Goal: Use online tool/utility: Utilize a website feature to perform a specific function

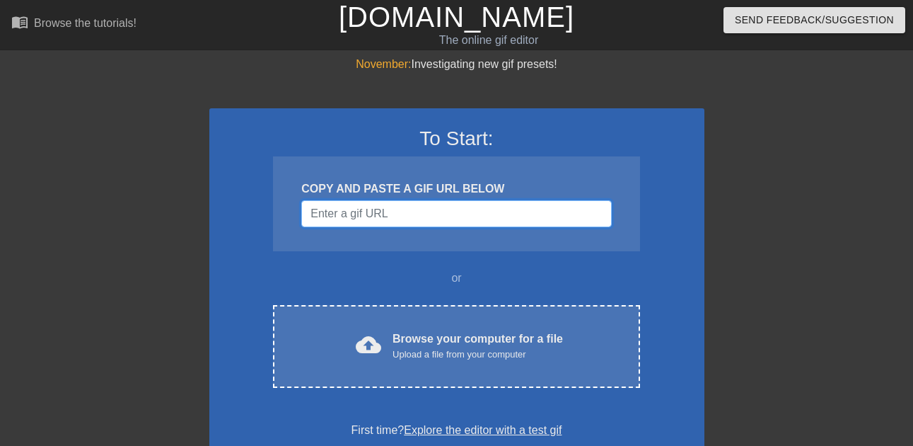
click at [422, 204] on input "Username" at bounding box center [456, 213] width 310 height 27
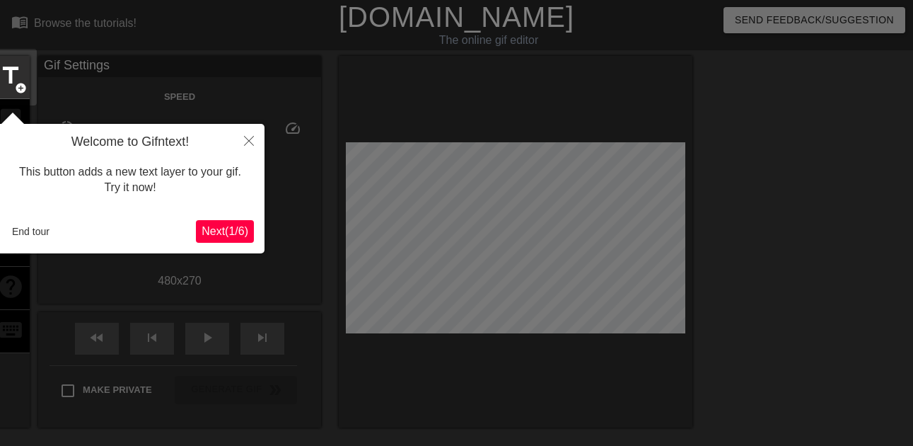
scroll to position [35, 0]
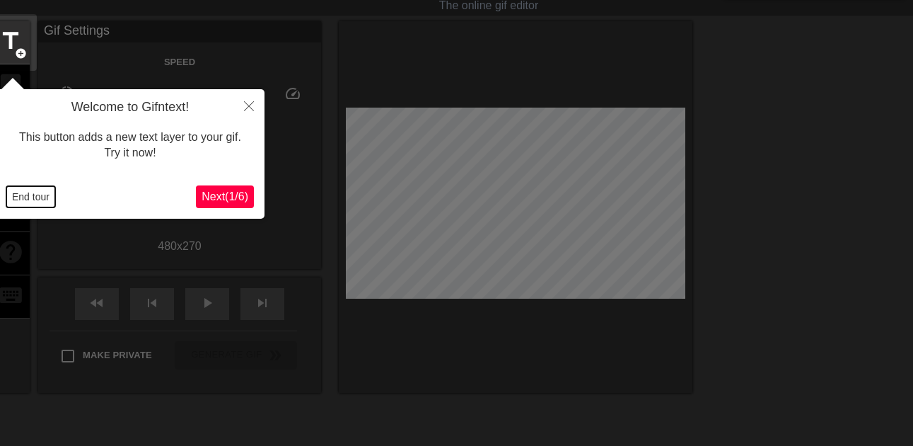
click at [33, 195] on button "End tour" at bounding box center [30, 196] width 49 height 21
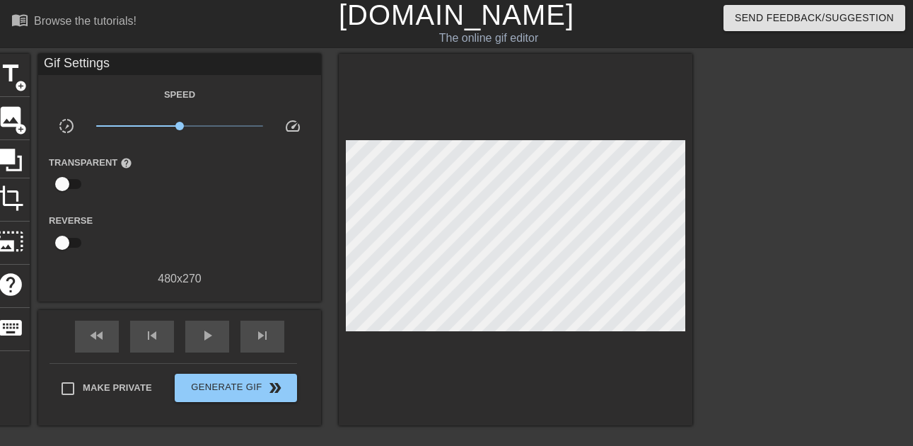
scroll to position [0, 0]
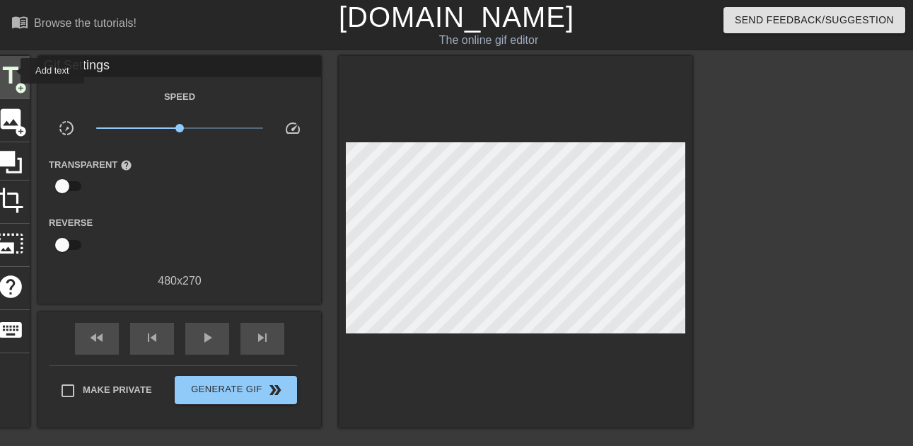
click at [11, 71] on span "title" at bounding box center [10, 75] width 27 height 27
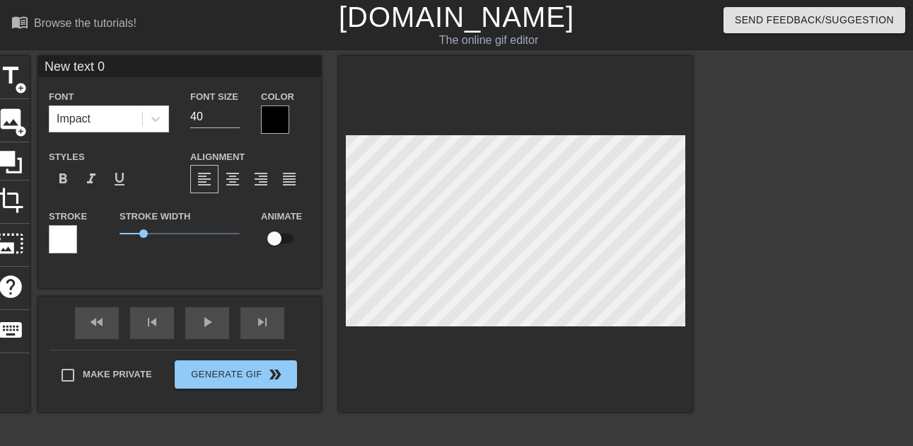
type input "T"
type textarea "T"
type input "Ti"
type textarea "Ti"
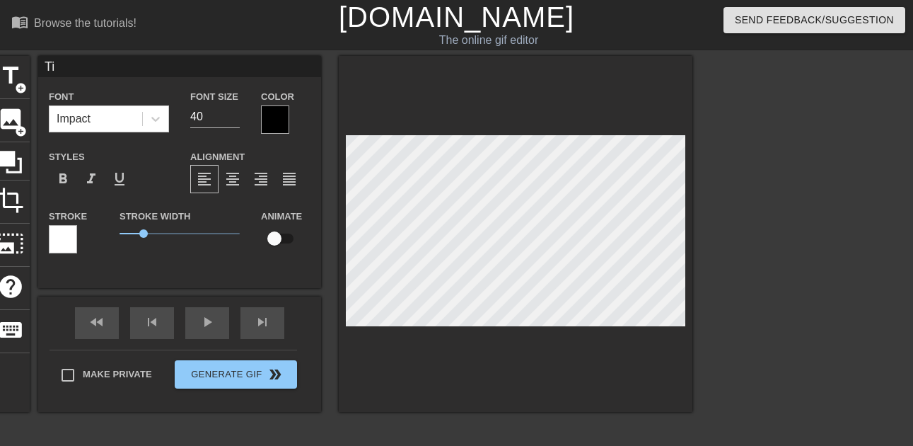
type input "Til"
type textarea "Til"
type input "Tile"
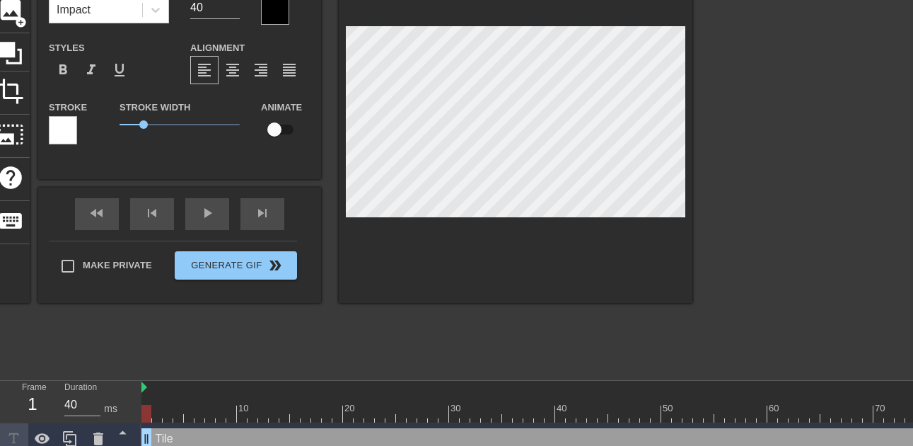
scroll to position [129, 0]
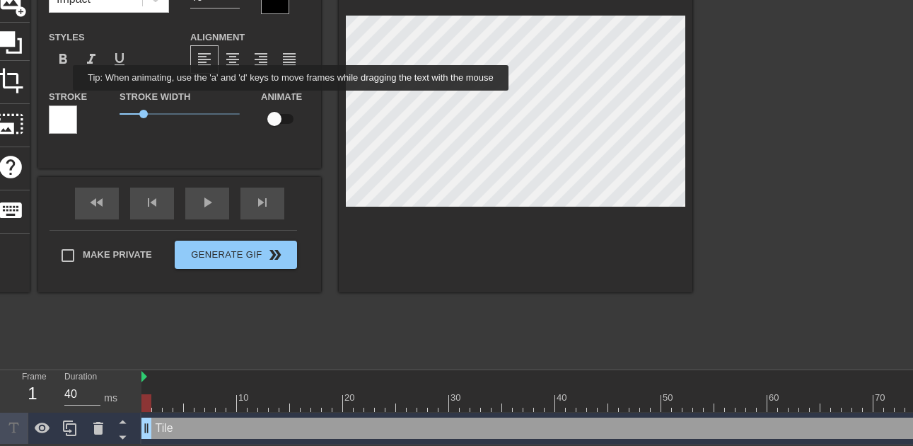
type textarea "Tile"
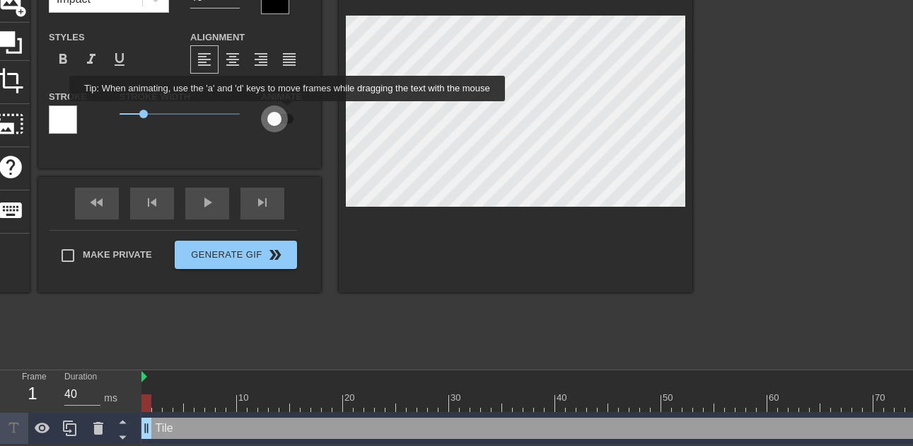
click at [288, 111] on input "checkbox" at bounding box center [274, 118] width 81 height 27
checkbox input "true"
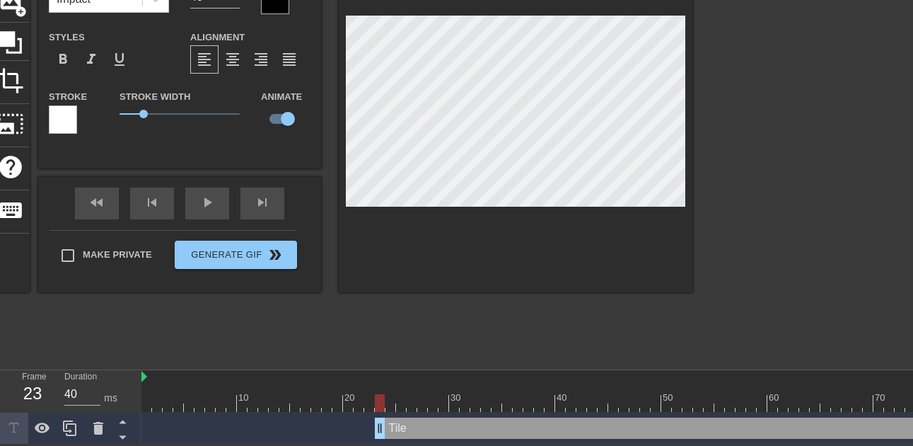
drag, startPoint x: 146, startPoint y: 425, endPoint x: 380, endPoint y: 394, distance: 235.5
click at [380, 394] on div "10 20 30 40 50 60 70 80 90 100 Tile drag_handle drag_handle" at bounding box center [527, 407] width 772 height 74
click at [634, 212] on div at bounding box center [516, 114] width 354 height 356
drag, startPoint x: 378, startPoint y: 419, endPoint x: 390, endPoint y: 418, distance: 11.3
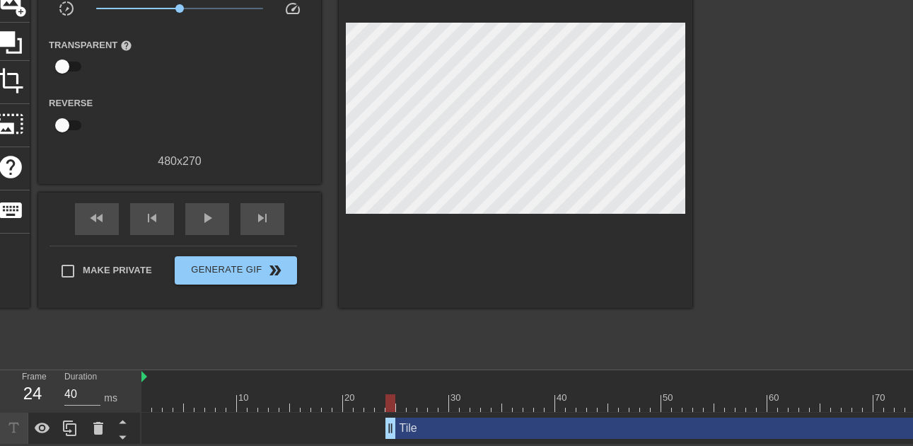
click at [618, 204] on div at bounding box center [516, 121] width 354 height 371
click at [620, 204] on div at bounding box center [516, 121] width 354 height 371
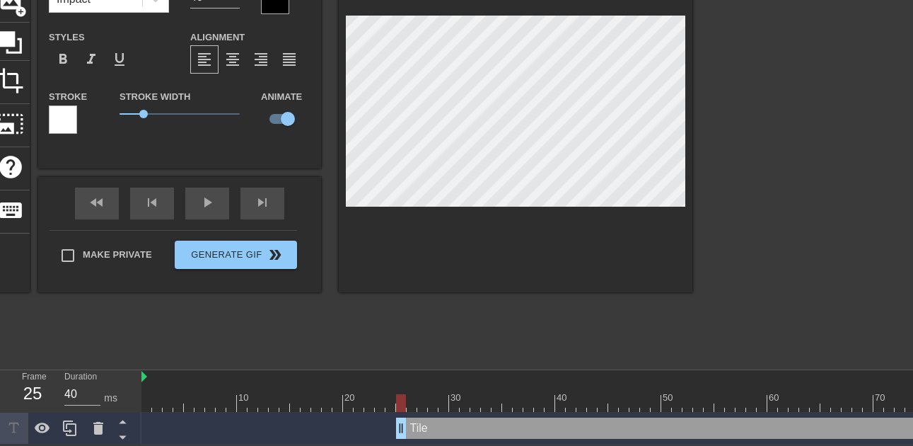
drag, startPoint x: 393, startPoint y: 422, endPoint x: 408, endPoint y: 421, distance: 14.9
drag, startPoint x: 400, startPoint y: 422, endPoint x: 414, endPoint y: 422, distance: 13.5
drag, startPoint x: 411, startPoint y: 412, endPoint x: 458, endPoint y: 412, distance: 46.7
drag, startPoint x: 456, startPoint y: 422, endPoint x: 464, endPoint y: 422, distance: 7.8
click at [50, 421] on icon at bounding box center [42, 427] width 17 height 17
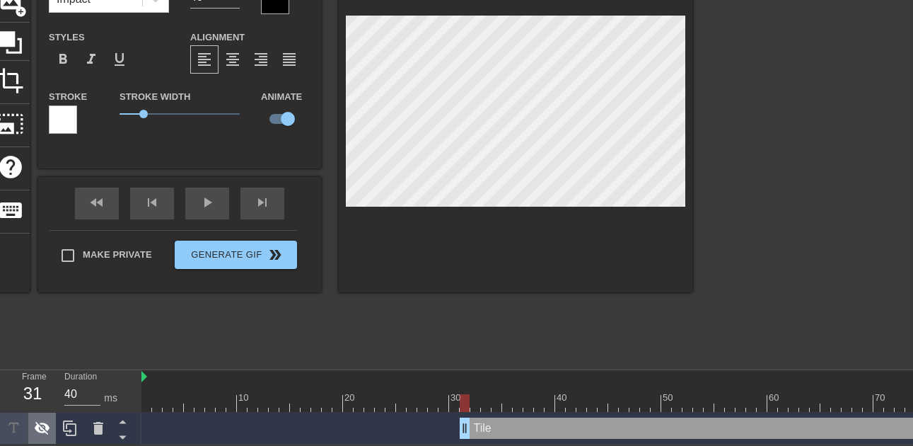
click at [53, 413] on div at bounding box center [42, 427] width 28 height 31
drag, startPoint x: 469, startPoint y: 416, endPoint x: 479, endPoint y: 416, distance: 9.9
click at [43, 412] on div at bounding box center [42, 427] width 28 height 31
drag, startPoint x: 475, startPoint y: 414, endPoint x: 473, endPoint y: 427, distance: 12.1
click at [47, 430] on div at bounding box center [42, 427] width 28 height 31
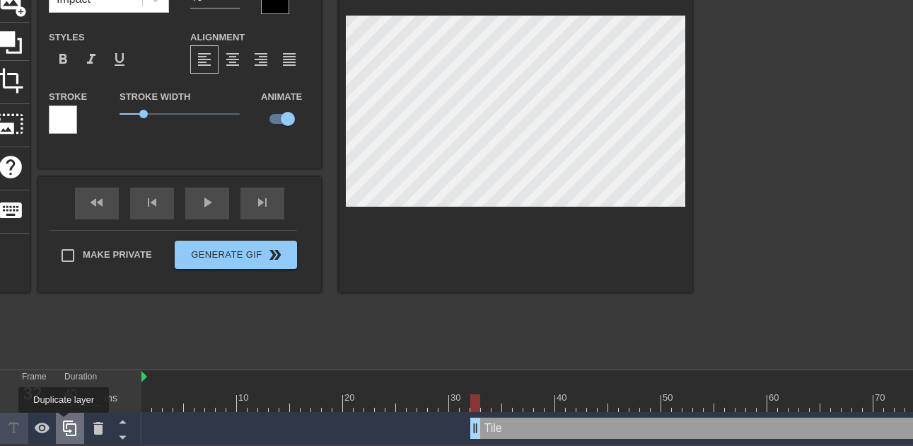
click at [64, 422] on icon at bounding box center [69, 428] width 13 height 16
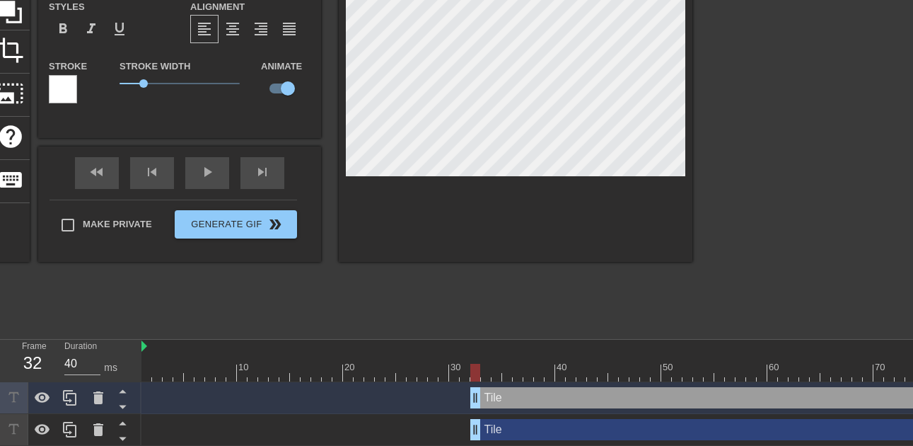
scroll to position [161, 0]
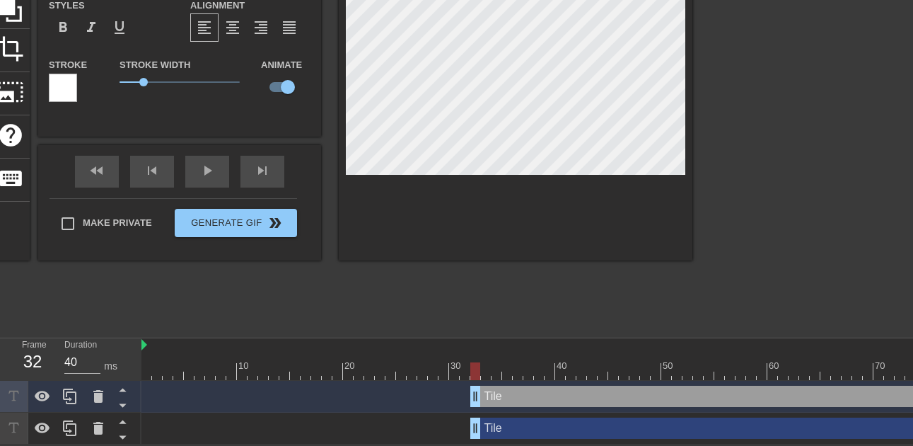
click at [423, 417] on div "Tile drag_handle drag_handle" at bounding box center [698, 427] width 1114 height 21
click at [725, 85] on div "title add_circle image add_circle crop photo_size_select_large help keyboard Ti…" at bounding box center [456, 117] width 913 height 424
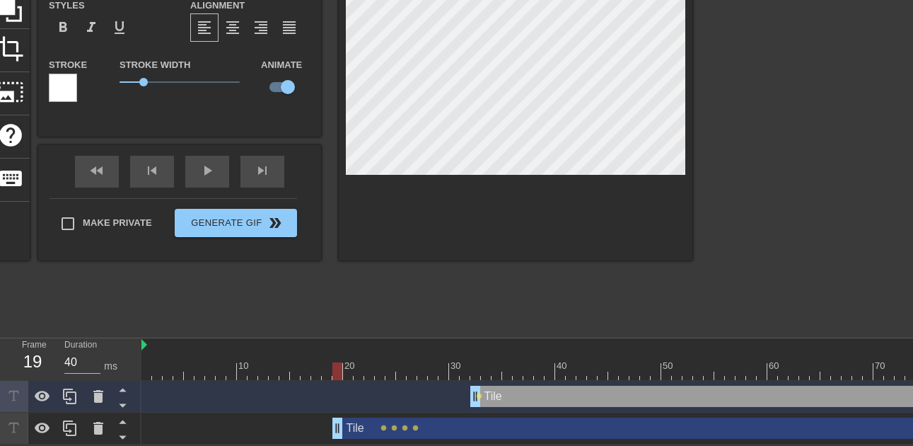
drag, startPoint x: 479, startPoint y: 422, endPoint x: 337, endPoint y: 409, distance: 142.7
drag, startPoint x: 335, startPoint y: 422, endPoint x: 377, endPoint y: 420, distance: 41.8
drag, startPoint x: 380, startPoint y: 413, endPoint x: 394, endPoint y: 412, distance: 14.2
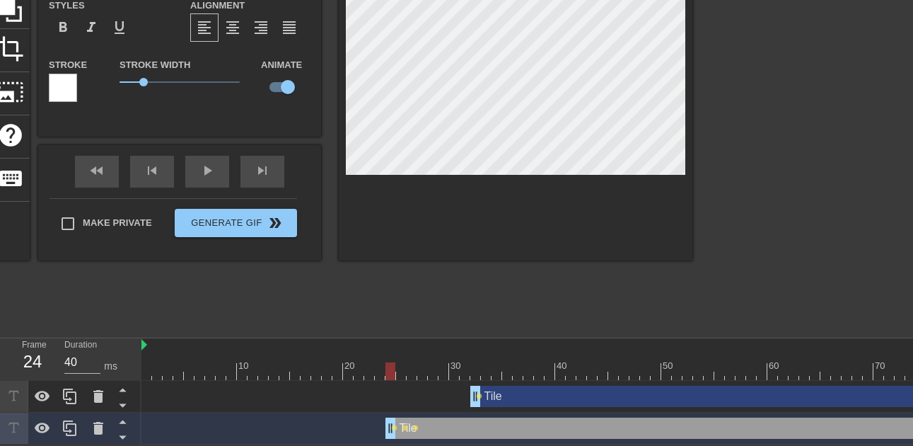
click at [698, 144] on div "title add_circle image add_circle crop photo_size_select_large help keyboard Ti…" at bounding box center [456, 117] width 913 height 424
drag, startPoint x: 473, startPoint y: 390, endPoint x: 443, endPoint y: 390, distance: 30.4
drag, startPoint x: 388, startPoint y: 420, endPoint x: 396, endPoint y: 420, distance: 7.8
click at [702, 151] on div "title add_circle image add_circle crop photo_size_select_large help keyboard Ti…" at bounding box center [456, 117] width 913 height 424
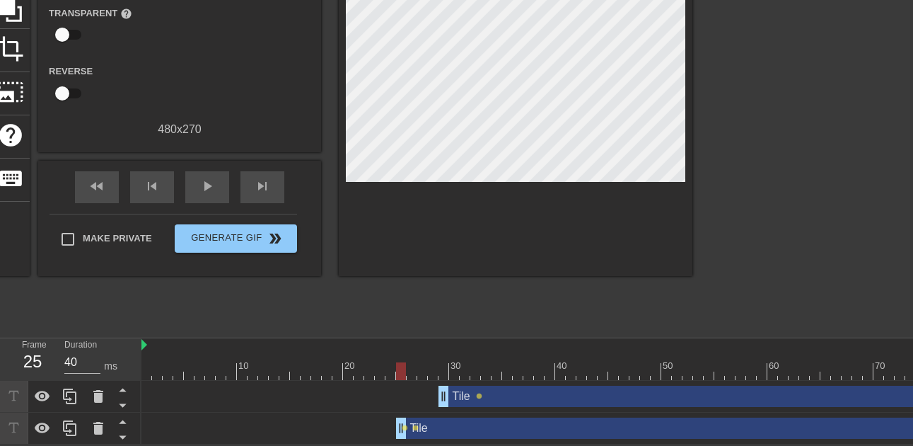
drag, startPoint x: 402, startPoint y: 418, endPoint x: 427, endPoint y: 418, distance: 24.8
click at [427, 418] on div "Tile drag_handle drag_handle lens lens" at bounding box center [698, 427] width 1114 height 21
drag, startPoint x: 400, startPoint y: 418, endPoint x: 410, endPoint y: 417, distance: 9.2
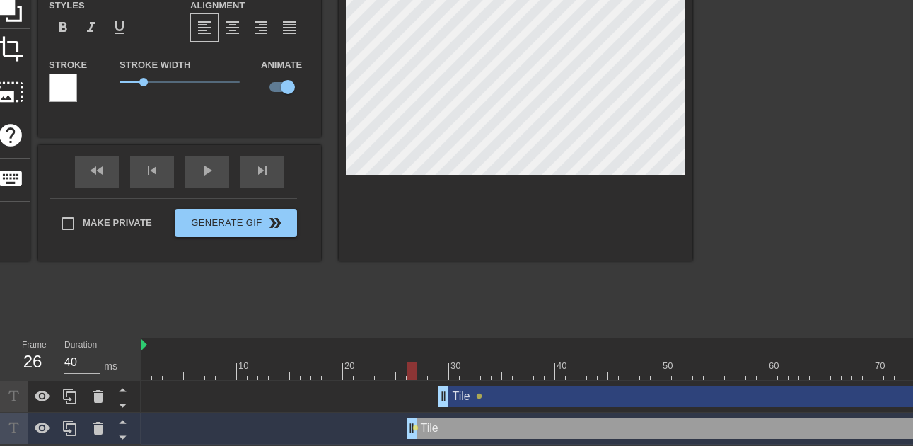
click at [712, 144] on div "title add_circle image add_circle crop photo_size_select_large help keyboard Ti…" at bounding box center [456, 117] width 913 height 424
drag, startPoint x: 450, startPoint y: 390, endPoint x: 481, endPoint y: 366, distance: 39.3
click at [481, 366] on div "10 20 30 40 50 60 70 80 90 100 Tile drag_handle drag_handle lens Tile drag_hand…" at bounding box center [527, 391] width 772 height 106
drag, startPoint x: 420, startPoint y: 427, endPoint x: 397, endPoint y: 422, distance: 23.9
click at [688, 150] on div at bounding box center [516, 83] width 354 height 356
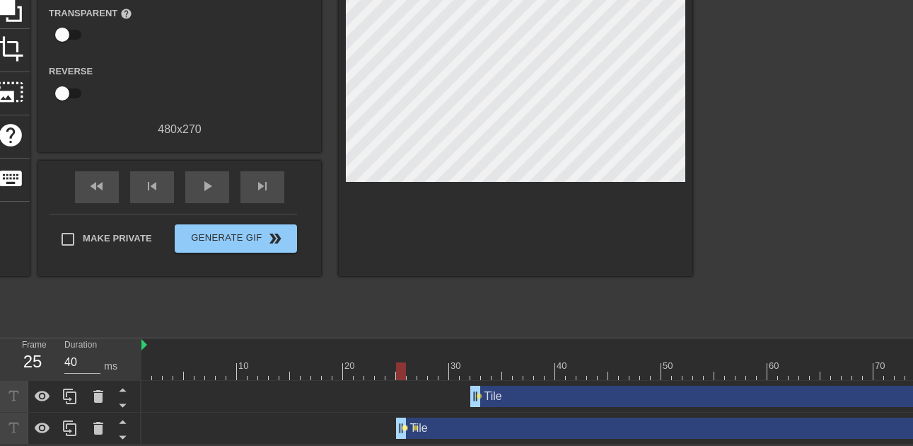
click at [402, 424] on span "lens" at bounding box center [405, 427] width 6 height 6
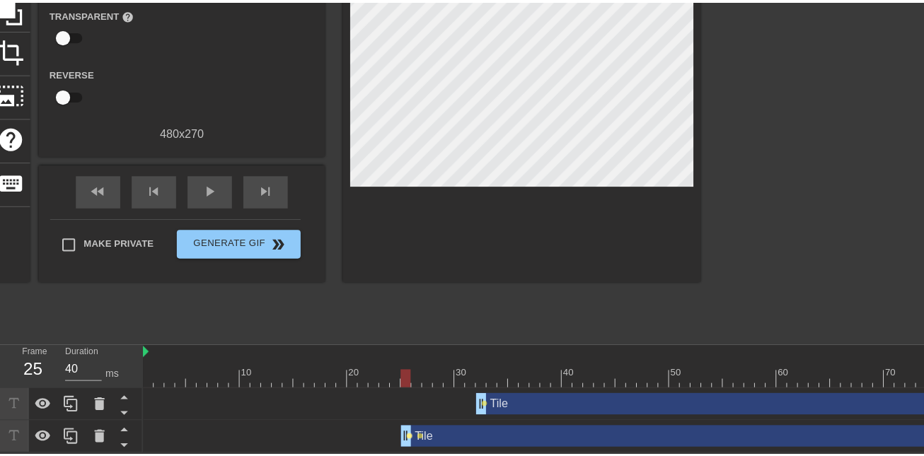
scroll to position [150, 0]
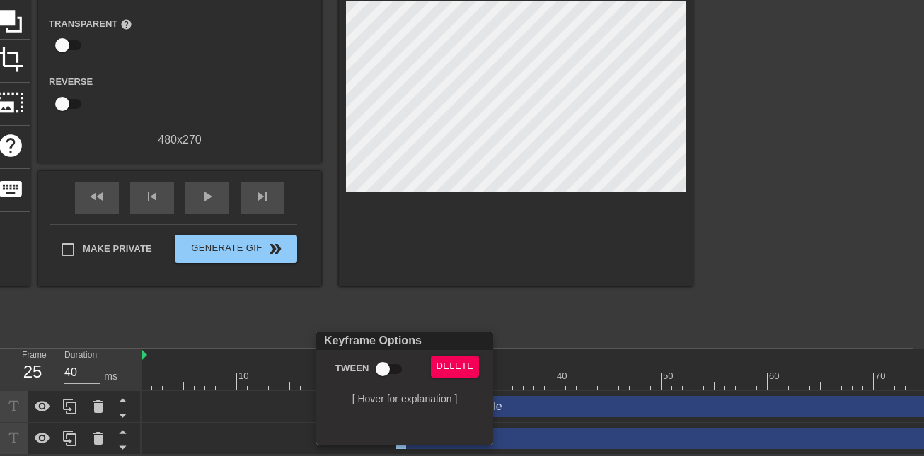
click at [531, 279] on div at bounding box center [462, 228] width 924 height 456
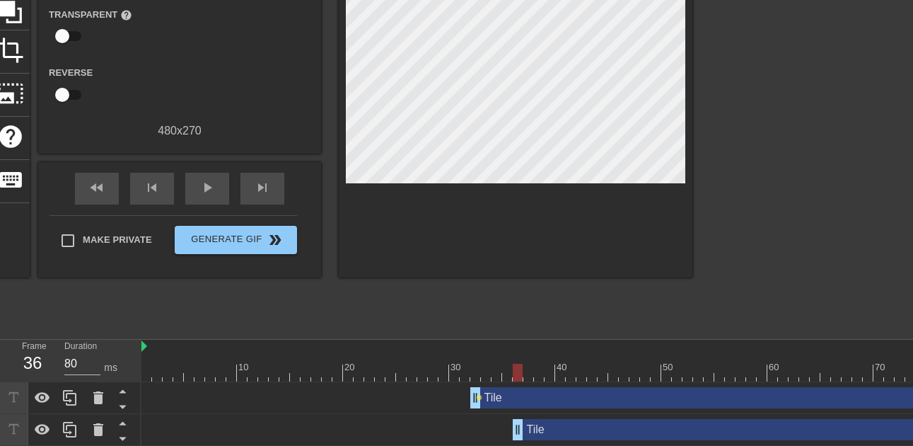
type input "40"
drag, startPoint x: 397, startPoint y: 433, endPoint x: 636, endPoint y: 417, distance: 239.6
click at [636, 417] on div "Tile drag_handle drag_handle" at bounding box center [698, 430] width 1114 height 32
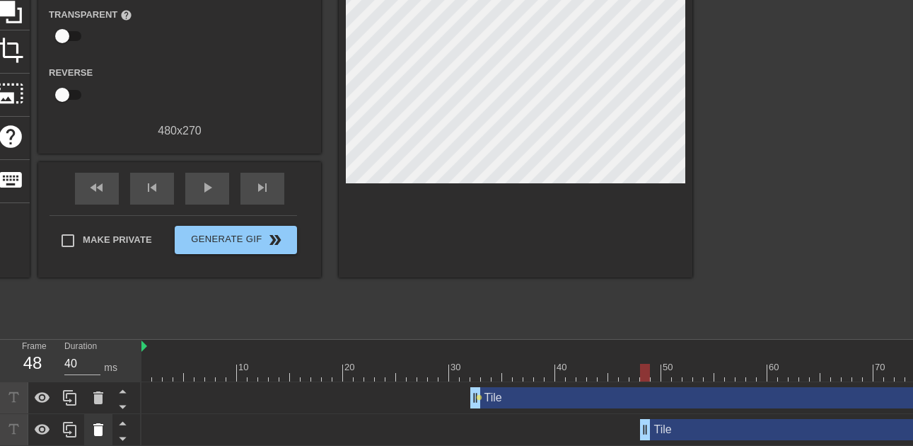
click at [98, 434] on icon at bounding box center [98, 429] width 10 height 13
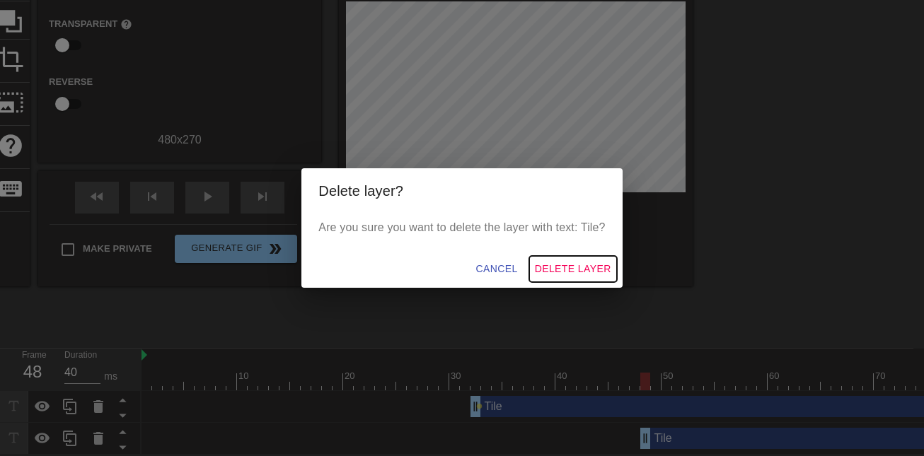
click at [574, 268] on span "Delete Layer" at bounding box center [573, 269] width 76 height 18
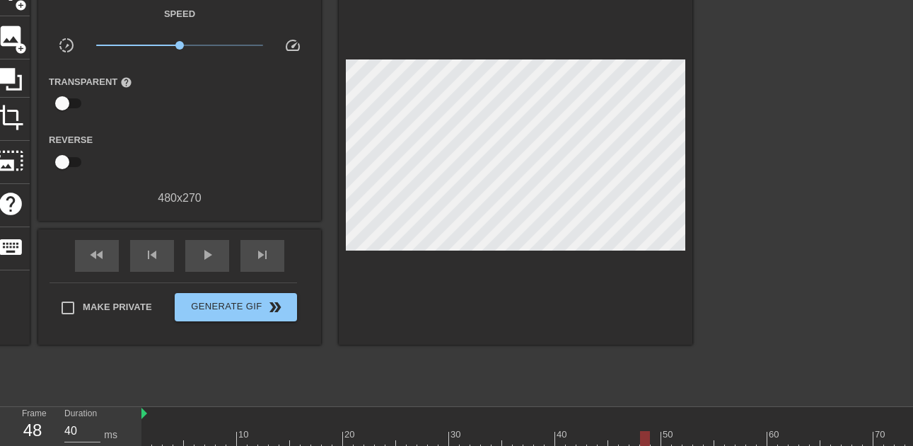
scroll to position [58, 0]
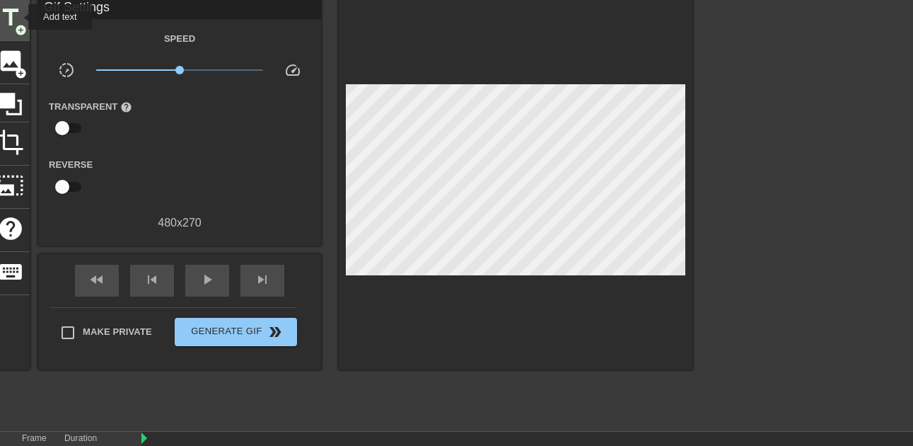
click at [19, 16] on span "title" at bounding box center [10, 17] width 27 height 27
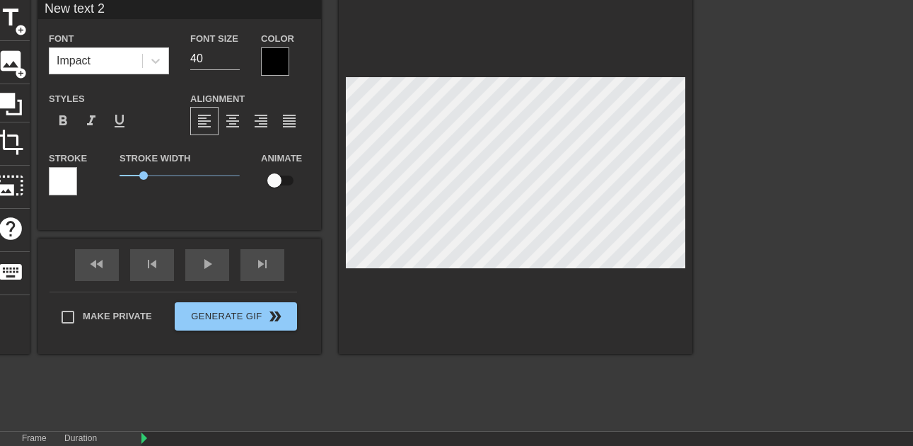
type input "T"
type textarea "T"
type input "TI"
type textarea "TI"
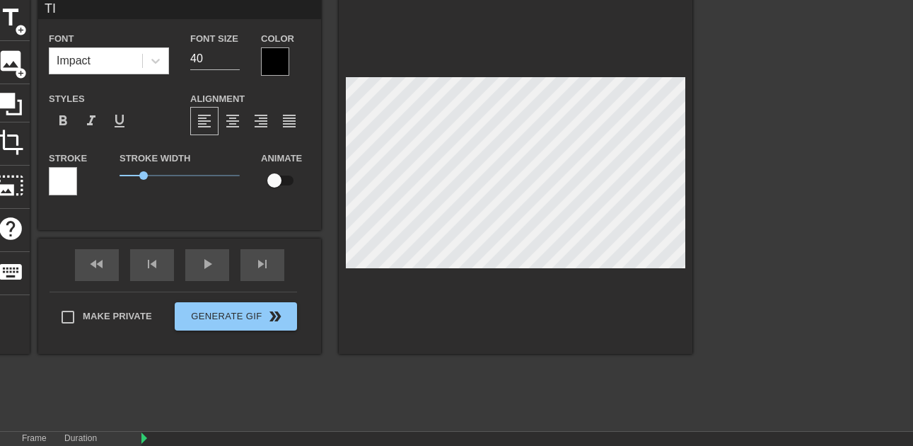
type input "TIL"
type textarea "TIL"
type input "TILE"
type textarea "TILE"
click at [231, 53] on input "41" at bounding box center [215, 58] width 50 height 23
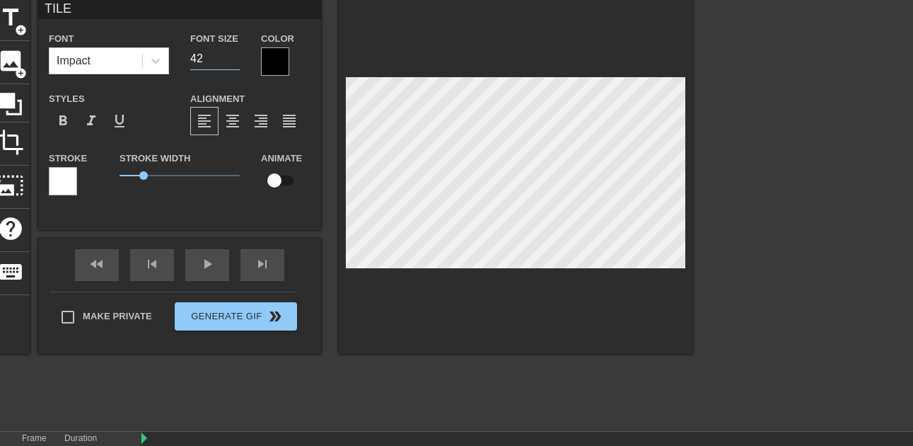
click at [231, 53] on input "42" at bounding box center [215, 58] width 50 height 23
click at [231, 53] on input "43" at bounding box center [215, 58] width 50 height 23
click at [231, 53] on input "128" at bounding box center [215, 58] width 50 height 23
click at [231, 53] on input "129" at bounding box center [215, 58] width 50 height 23
type input "130"
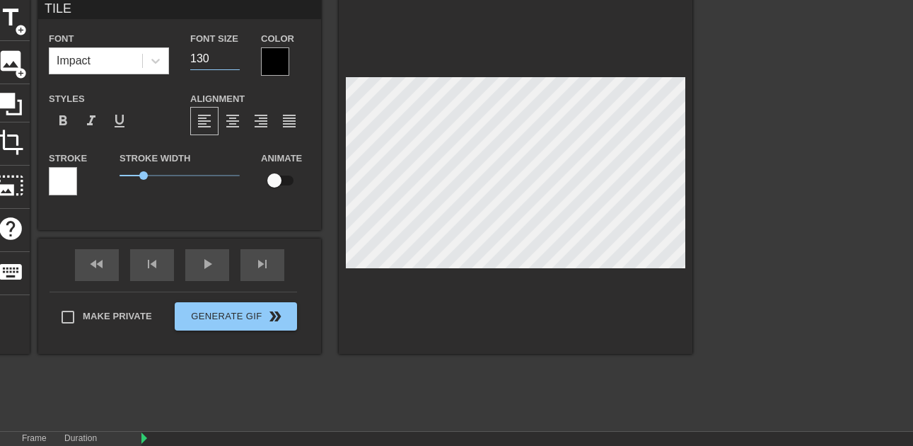
click at [231, 53] on input "130" at bounding box center [215, 58] width 50 height 23
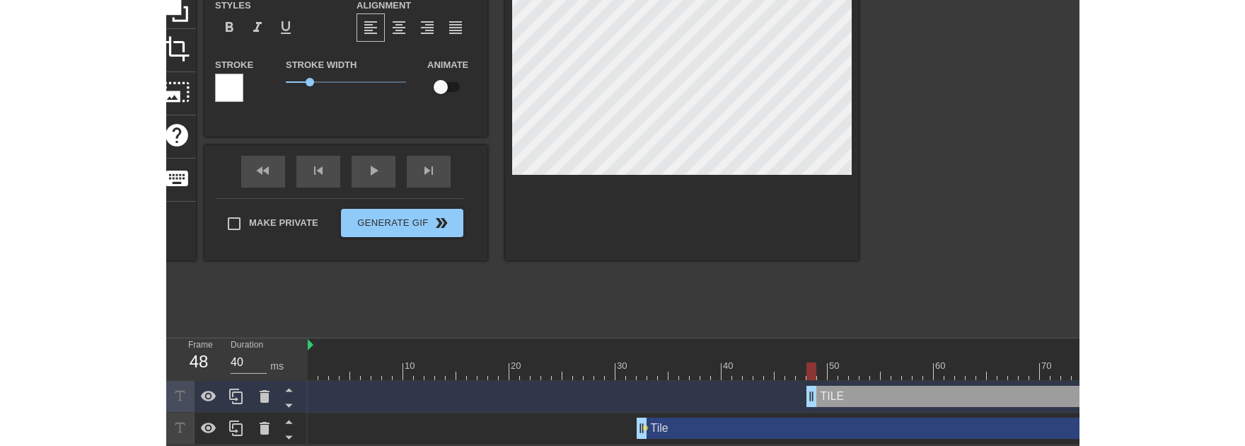
scroll to position [161, 0]
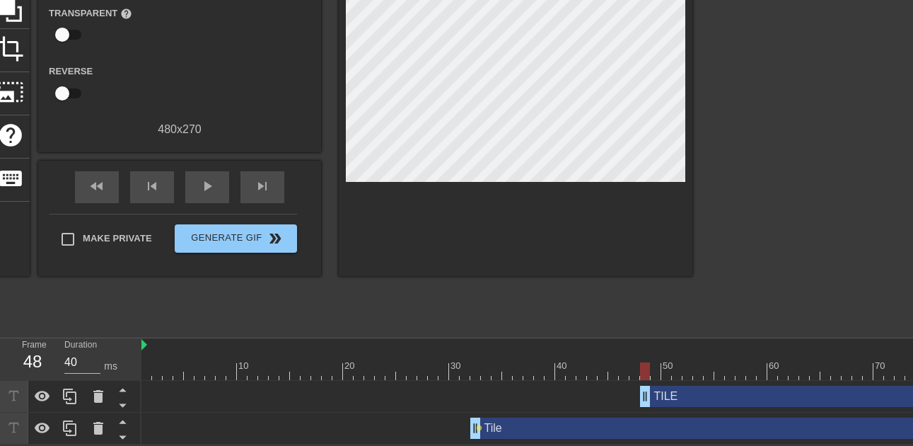
drag, startPoint x: 476, startPoint y: 419, endPoint x: 625, endPoint y: 418, distance: 149.3
click at [625, 418] on div "Tile drag_handle drag_handle lens" at bounding box center [698, 427] width 1114 height 21
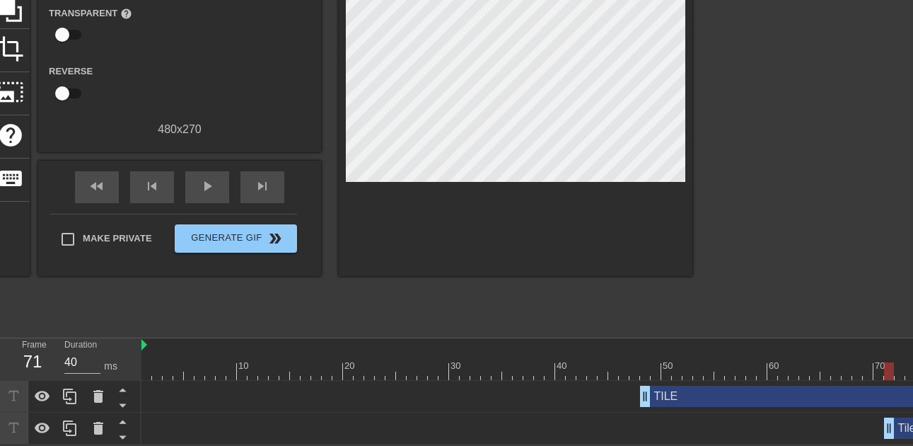
drag, startPoint x: 470, startPoint y: 421, endPoint x: 888, endPoint y: 420, distance: 417.3
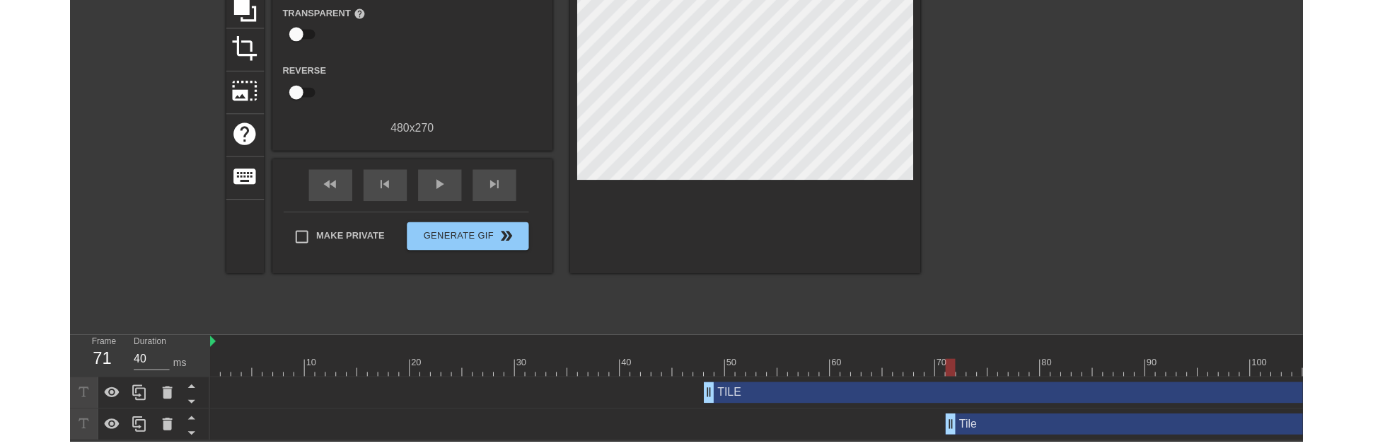
scroll to position [153, 0]
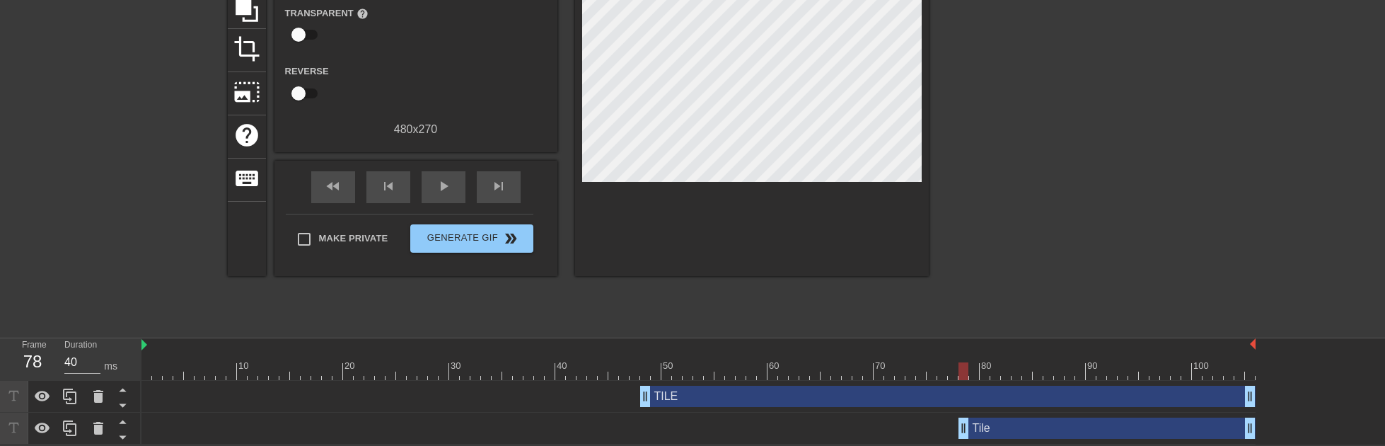
drag, startPoint x: 891, startPoint y: 424, endPoint x: 960, endPoint y: 425, distance: 69.3
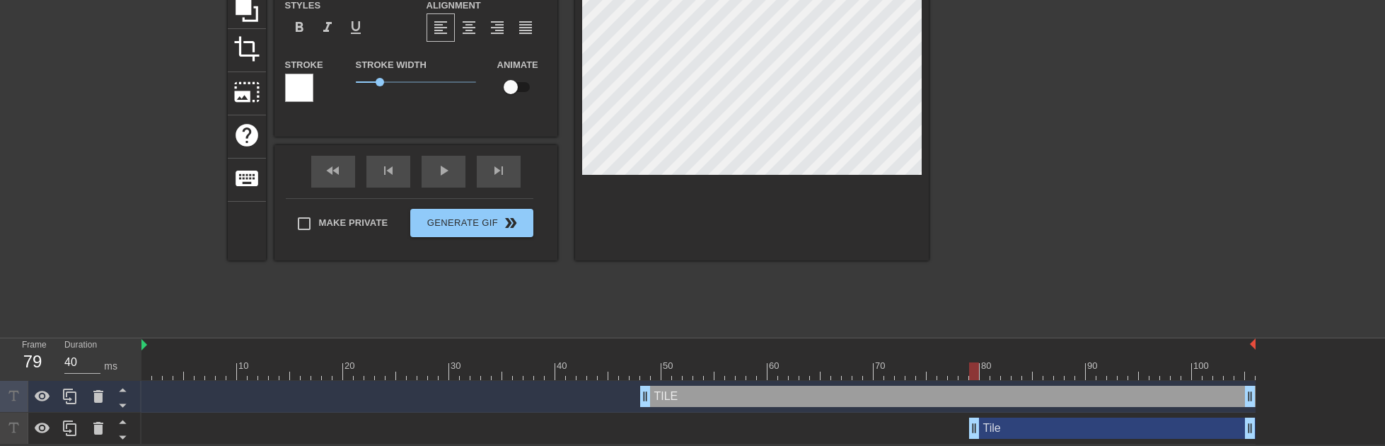
drag, startPoint x: 963, startPoint y: 429, endPoint x: 978, endPoint y: 429, distance: 14.1
type input "40"
drag, startPoint x: 975, startPoint y: 428, endPoint x: 1013, endPoint y: 427, distance: 37.5
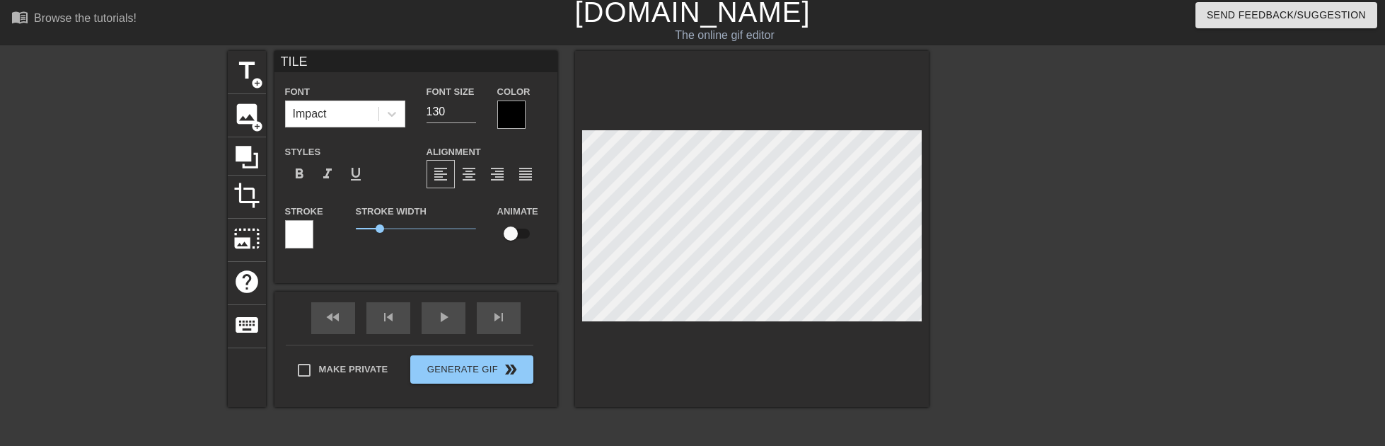
scroll to position [0, 0]
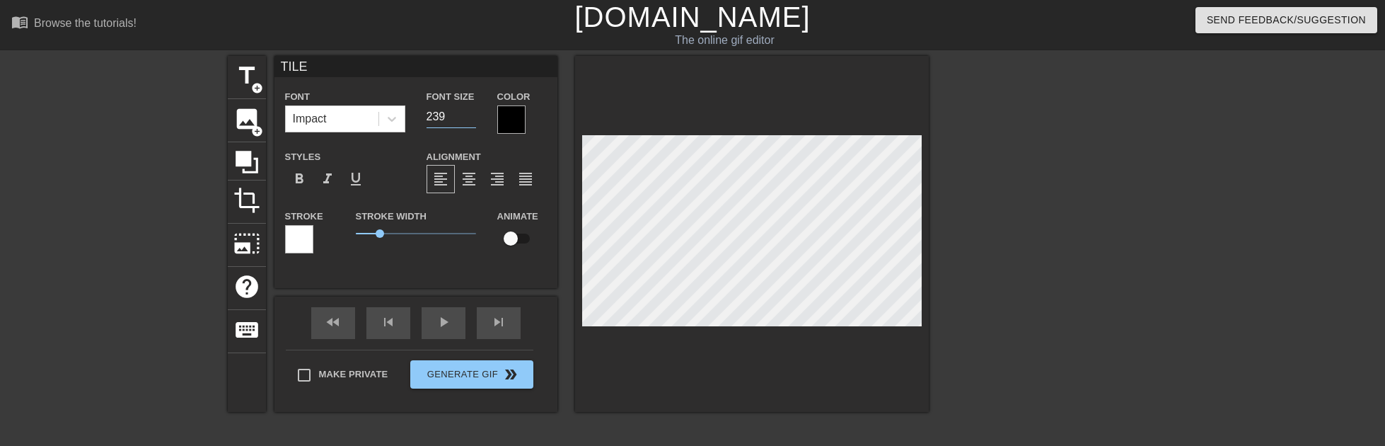
type input "239"
click at [469, 110] on input "239" at bounding box center [452, 116] width 50 height 23
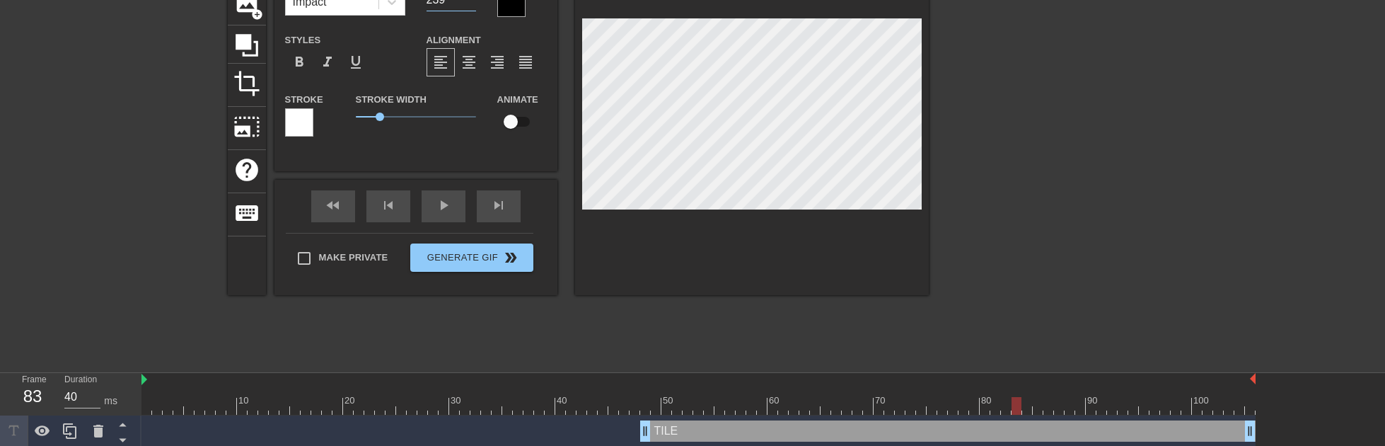
scroll to position [141, 0]
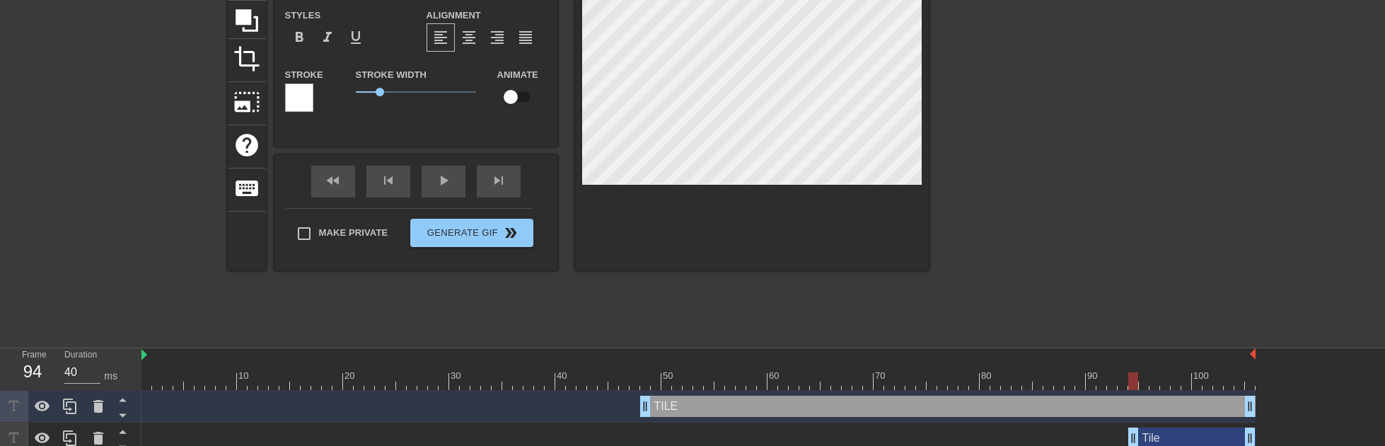
drag, startPoint x: 1015, startPoint y: 444, endPoint x: 1131, endPoint y: 441, distance: 116.0
drag, startPoint x: 1132, startPoint y: 436, endPoint x: 1142, endPoint y: 436, distance: 9.9
click at [912, 109] on div at bounding box center [752, 92] width 354 height 356
type input "40"
drag, startPoint x: 1147, startPoint y: 435, endPoint x: 1043, endPoint y: 438, distance: 104.7
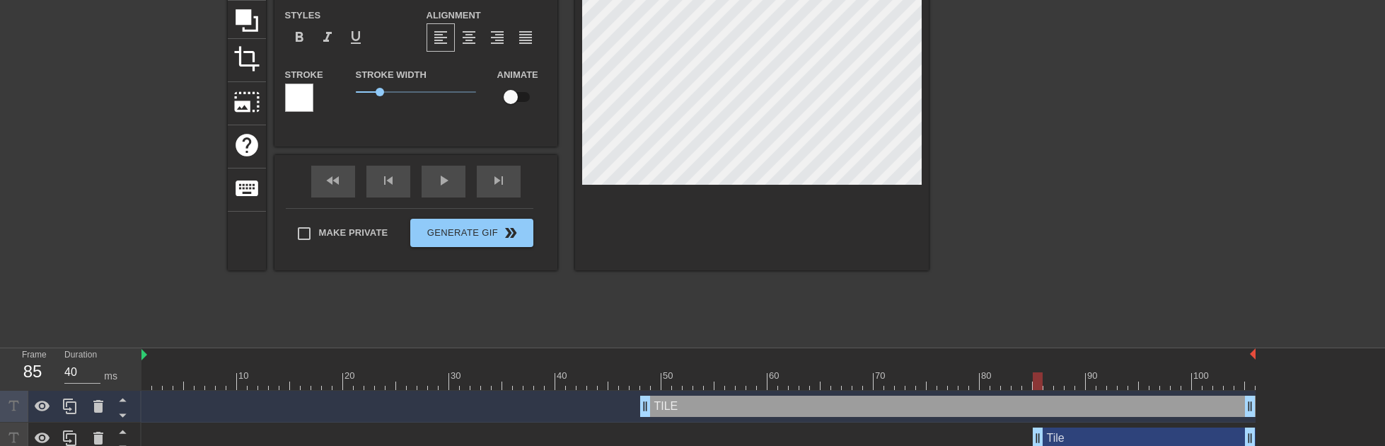
scroll to position [153, 0]
